Goal: Book appointment/travel/reservation

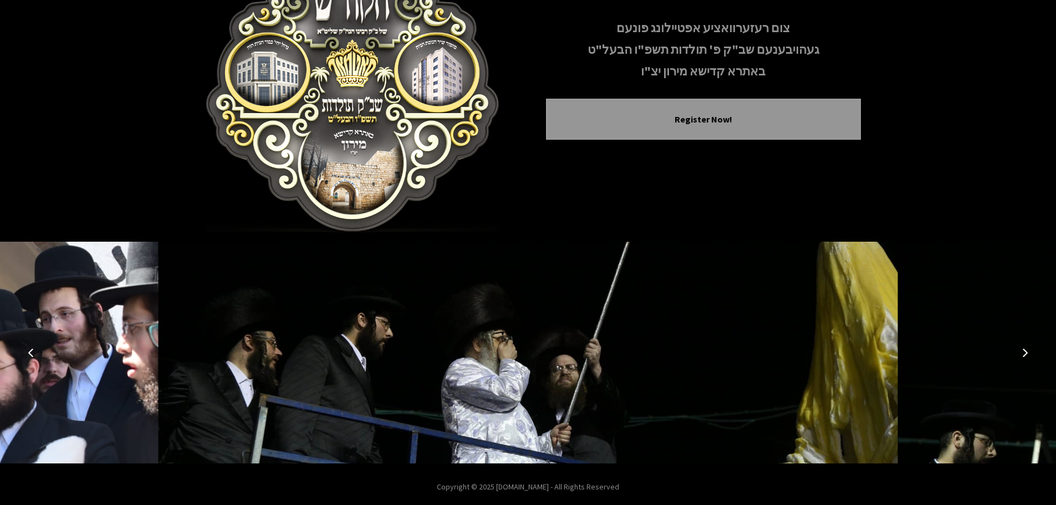
scroll to position [114, 0]
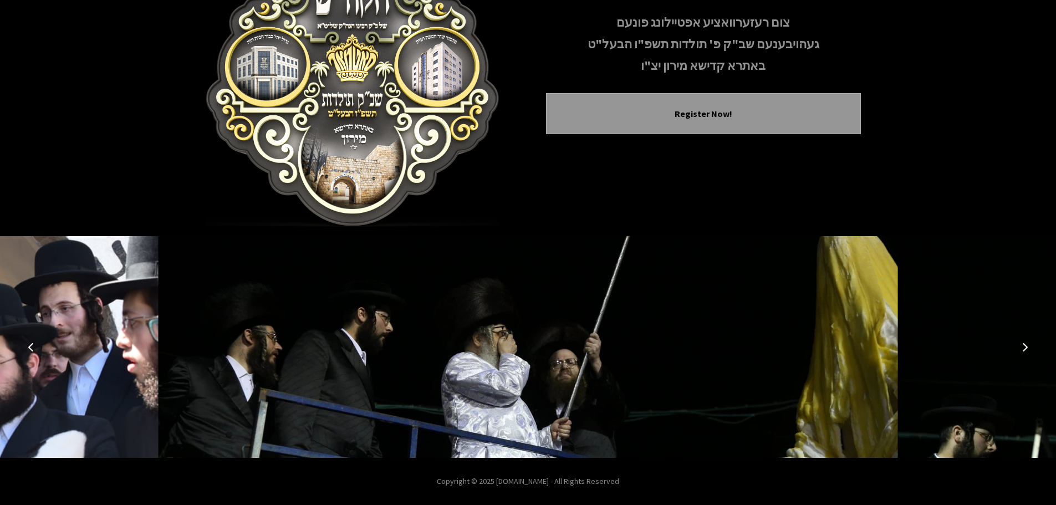
click at [517, 360] on img at bounding box center [528, 347] width 739 height 222
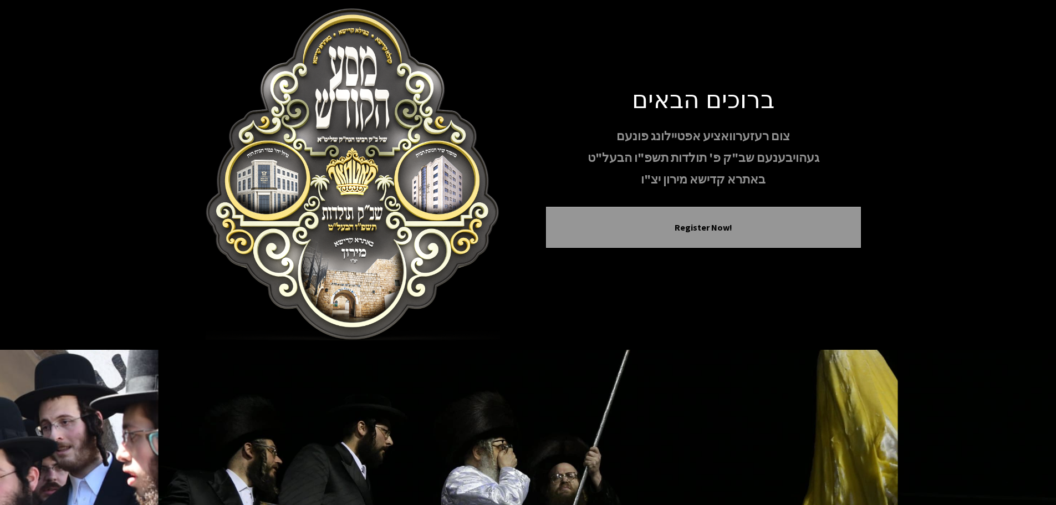
scroll to position [0, 0]
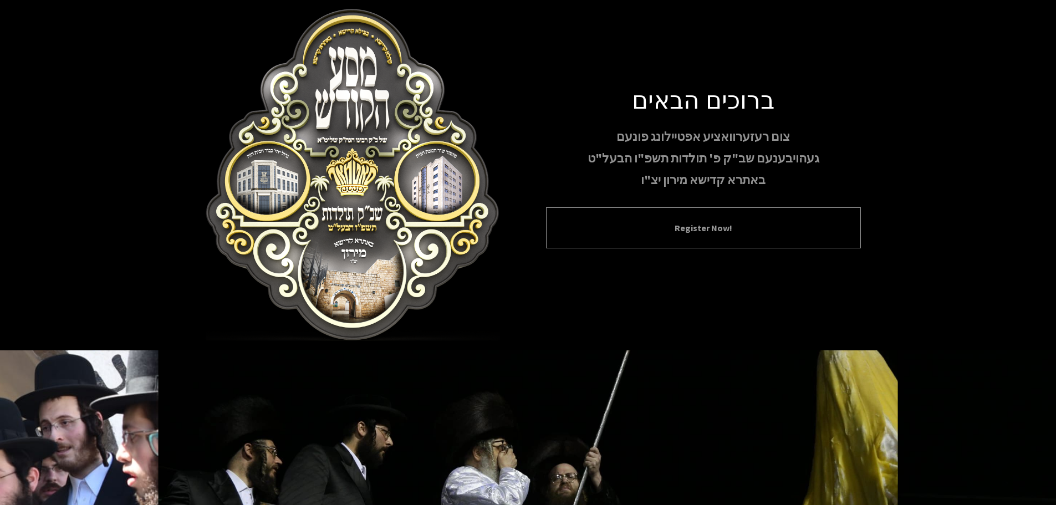
click at [681, 218] on div "Register Now!" at bounding box center [703, 227] width 315 height 41
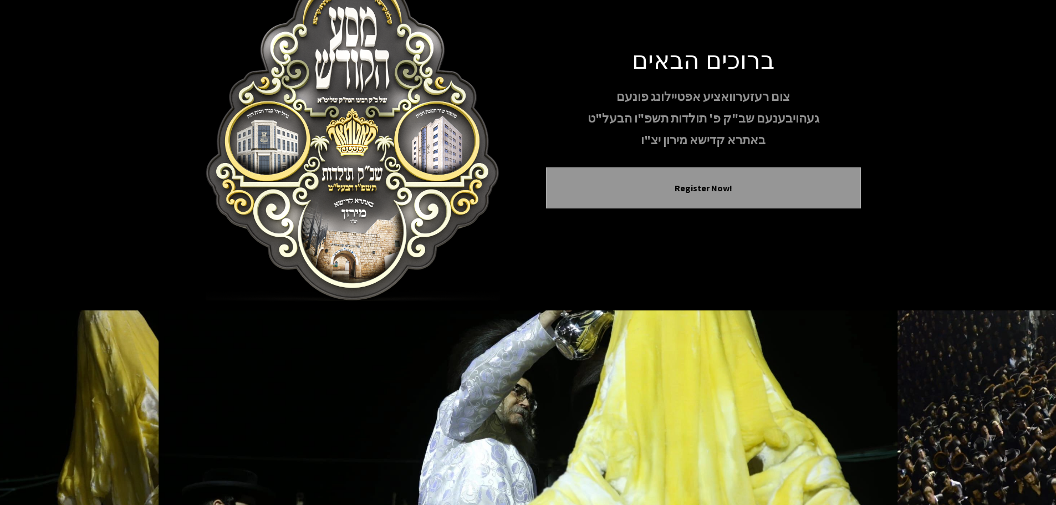
scroll to position [114, 0]
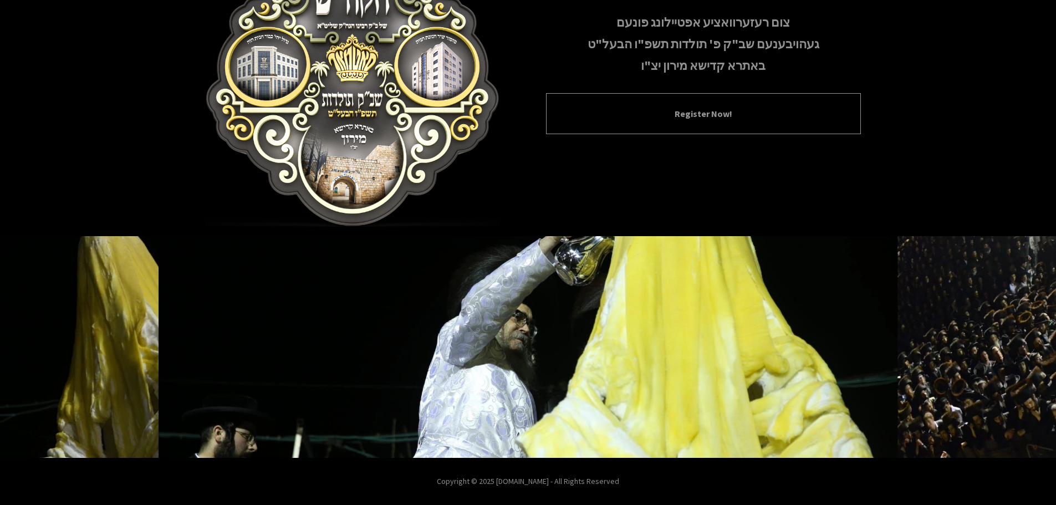
click at [678, 117] on button "Register Now!" at bounding box center [703, 113] width 287 height 13
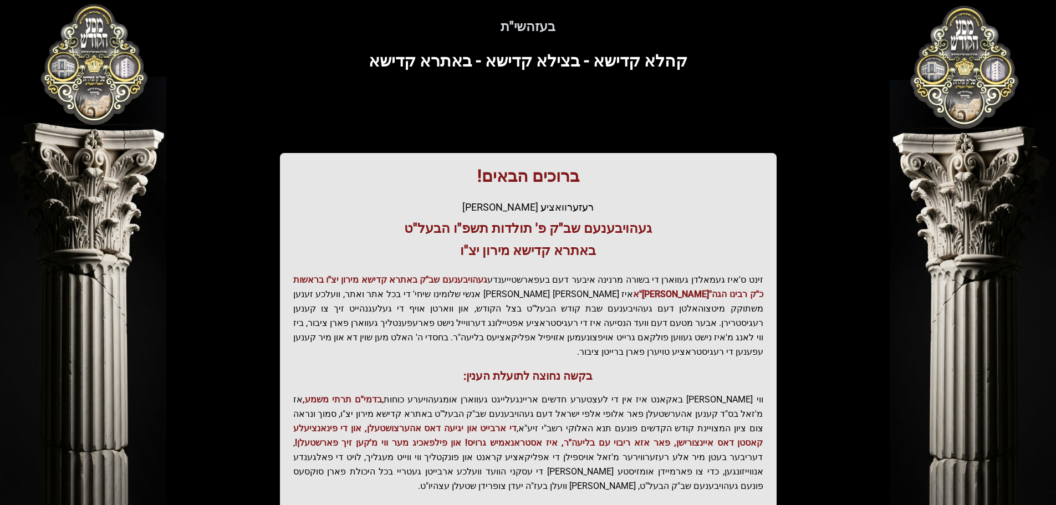
scroll to position [137, 0]
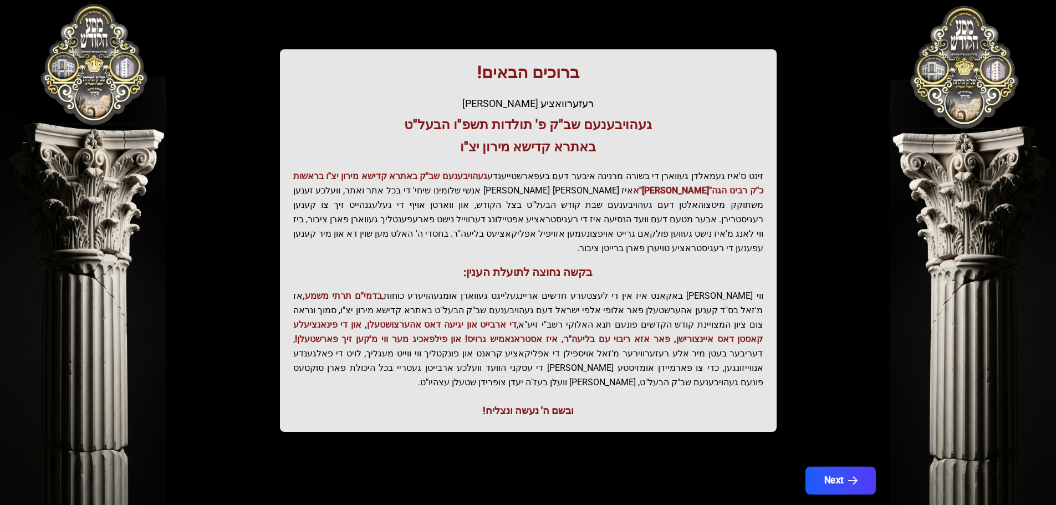
click at [833, 467] on button "Next" at bounding box center [840, 481] width 70 height 28
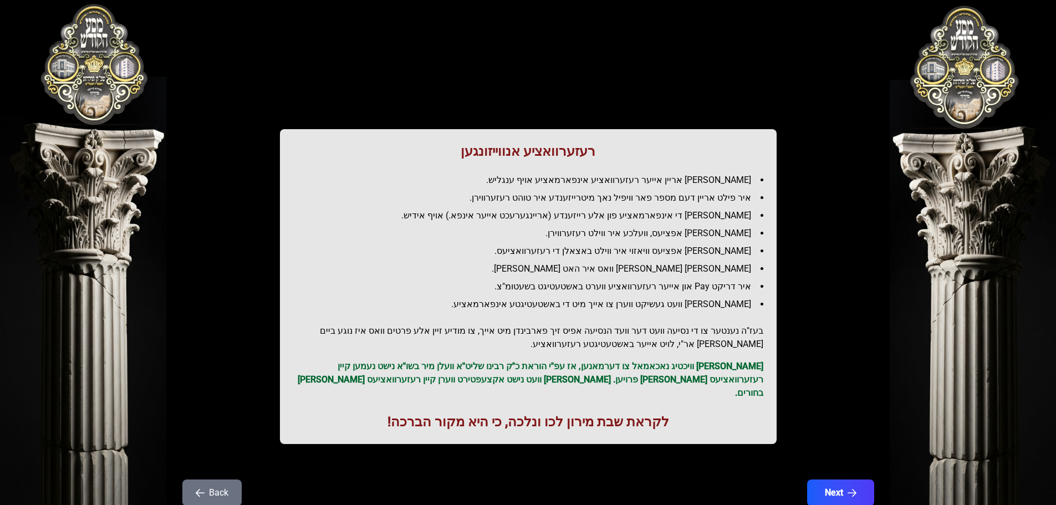
scroll to position [0, 0]
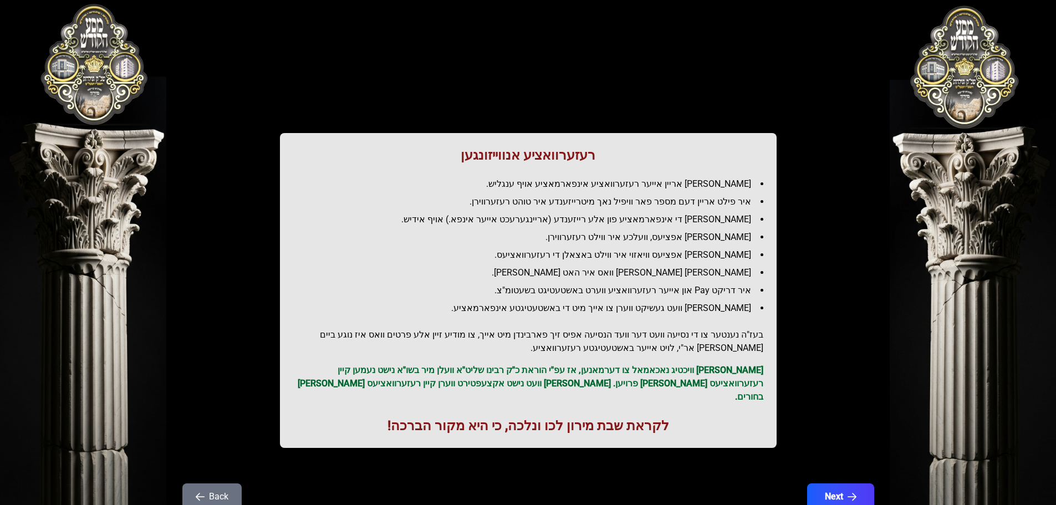
click at [199, 492] on icon "button" at bounding box center [200, 496] width 9 height 9
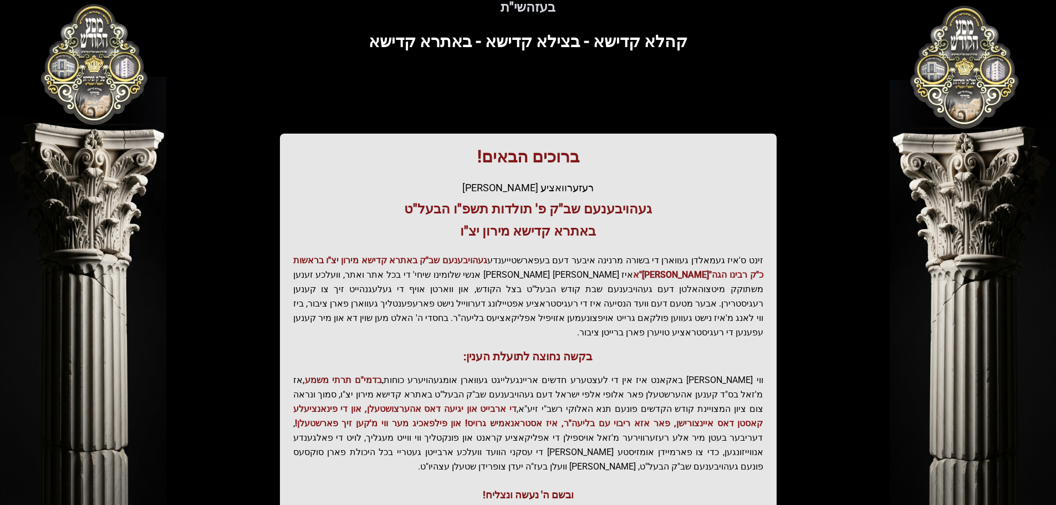
scroll to position [137, 0]
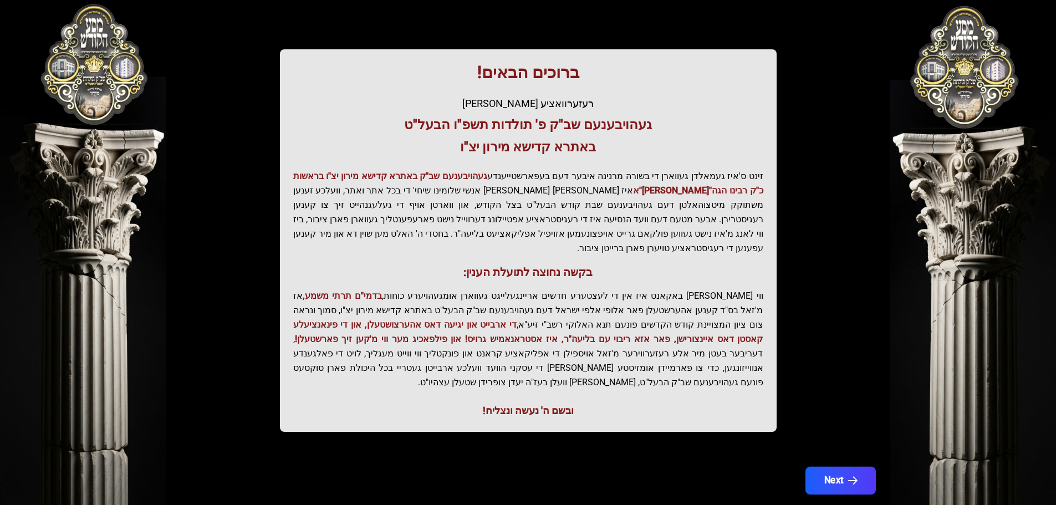
click at [865, 467] on button "Next" at bounding box center [840, 481] width 70 height 28
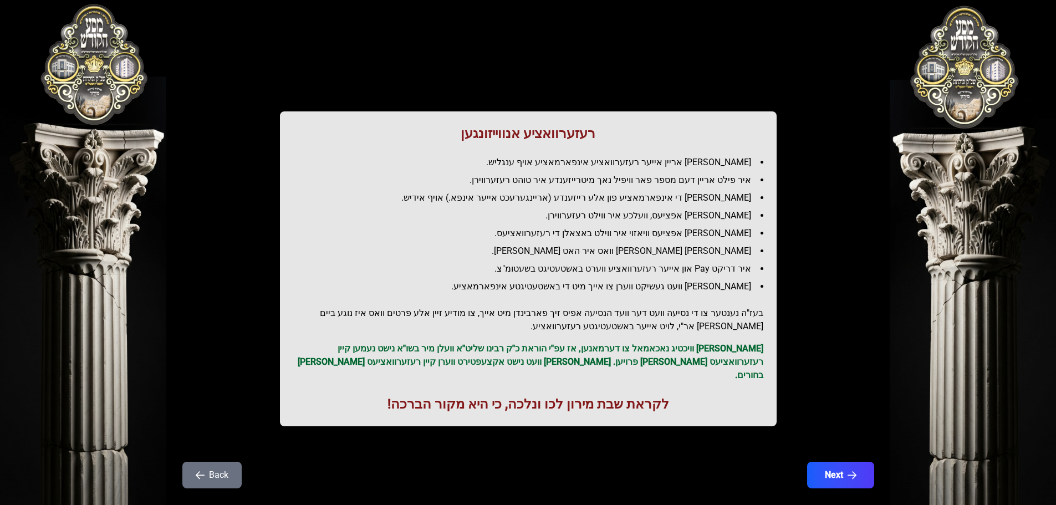
scroll to position [32, 0]
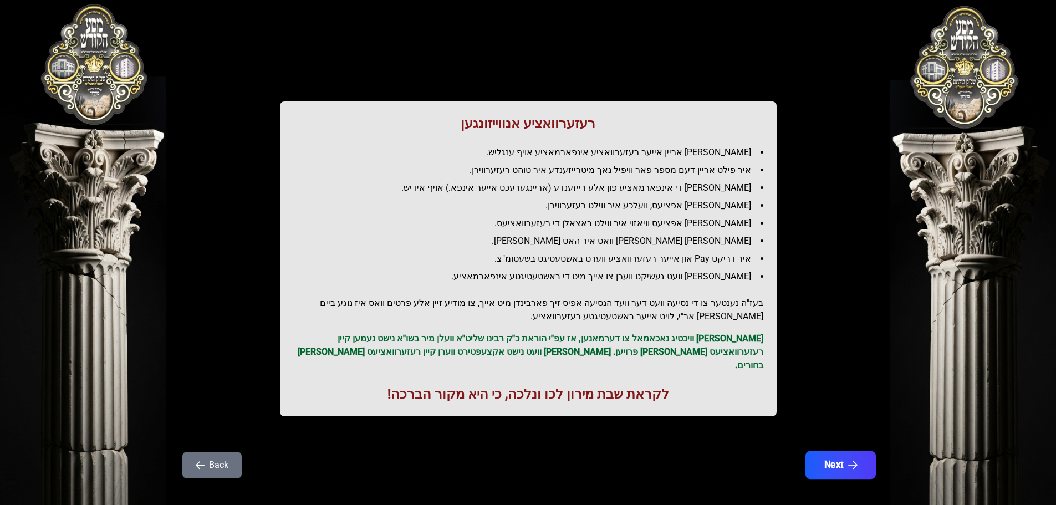
click at [845, 452] on button "Next" at bounding box center [840, 465] width 70 height 28
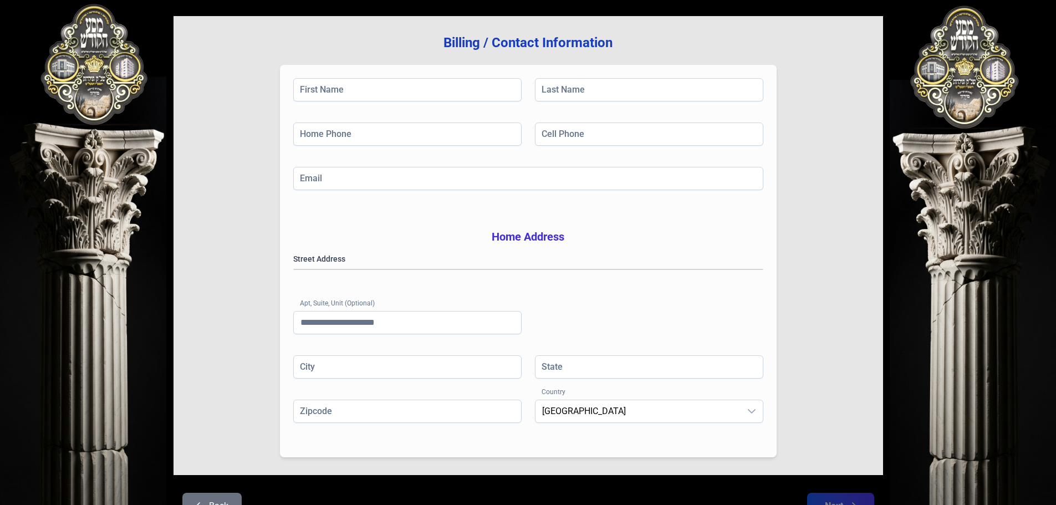
scroll to position [181, 0]
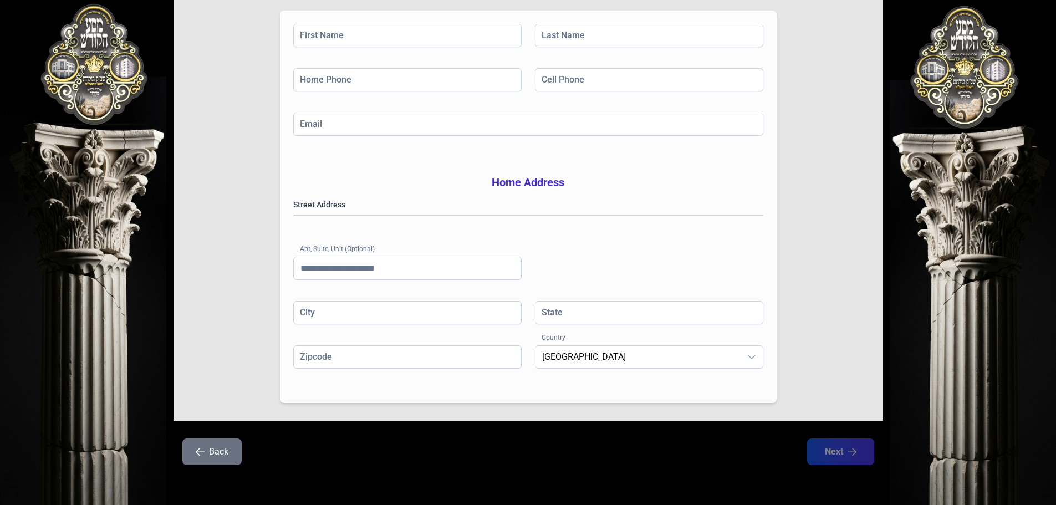
click at [200, 457] on button "Back" at bounding box center [211, 451] width 59 height 27
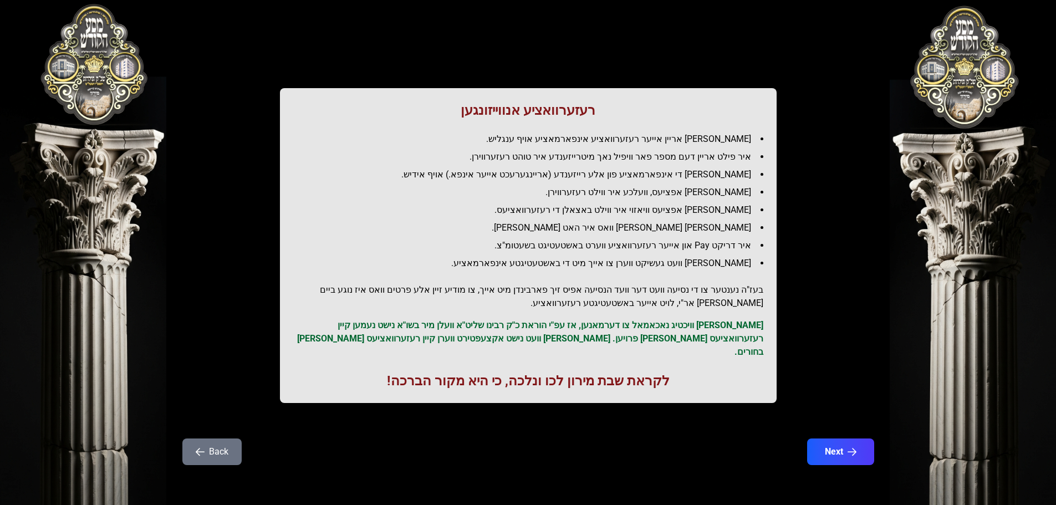
scroll to position [0, 0]
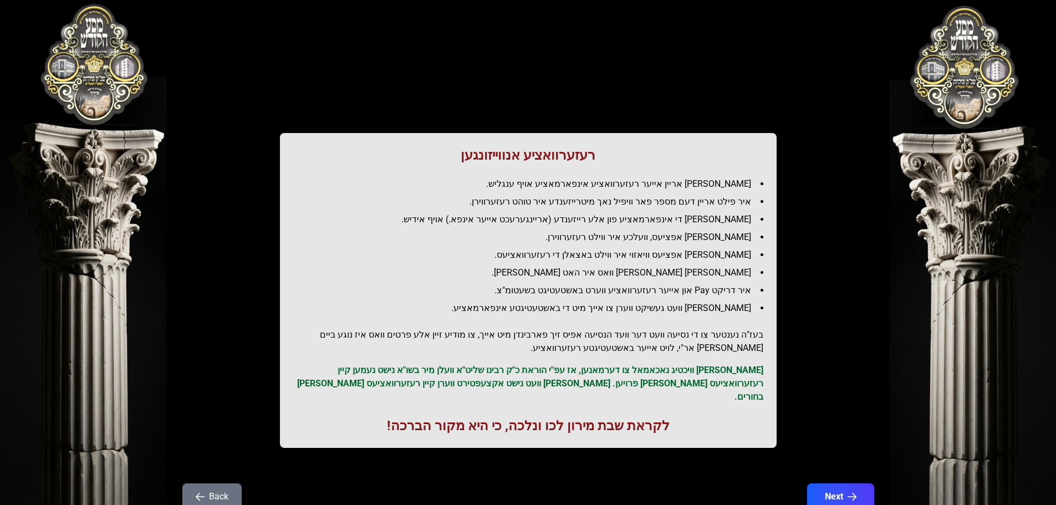
click at [204, 458] on div "רעזערוואציע אנווייזונגען איר לייגט אריין אייער רעזערוואציע אינפארמאציע אויף ענג…" at bounding box center [527, 275] width 709 height 497
click at [215, 483] on button "Back" at bounding box center [211, 496] width 59 height 27
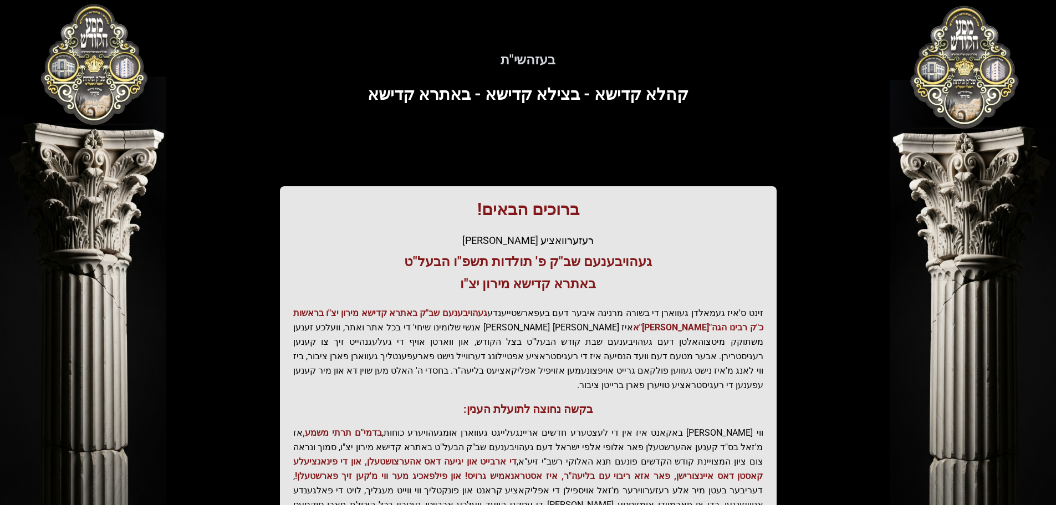
click at [82, 42] on div "בעזהשי"ת 0 1 2 3 4 5 6 בעזהשי"ת קהלא קדישא - בצילא קדישא - באתרא קדישא ברוכים ה…" at bounding box center [528, 335] width 1056 height 671
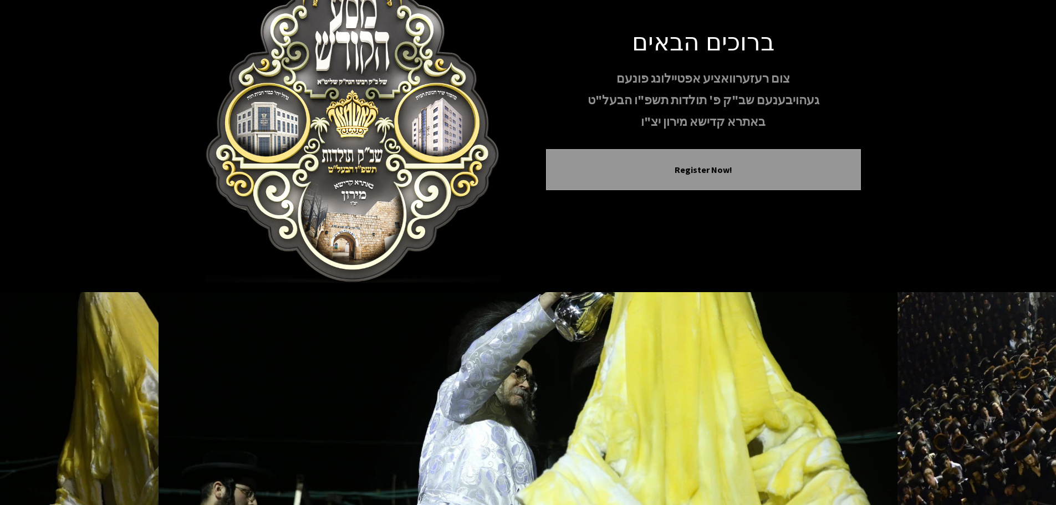
scroll to position [114, 0]
